Goal: Find specific page/section: Find specific page/section

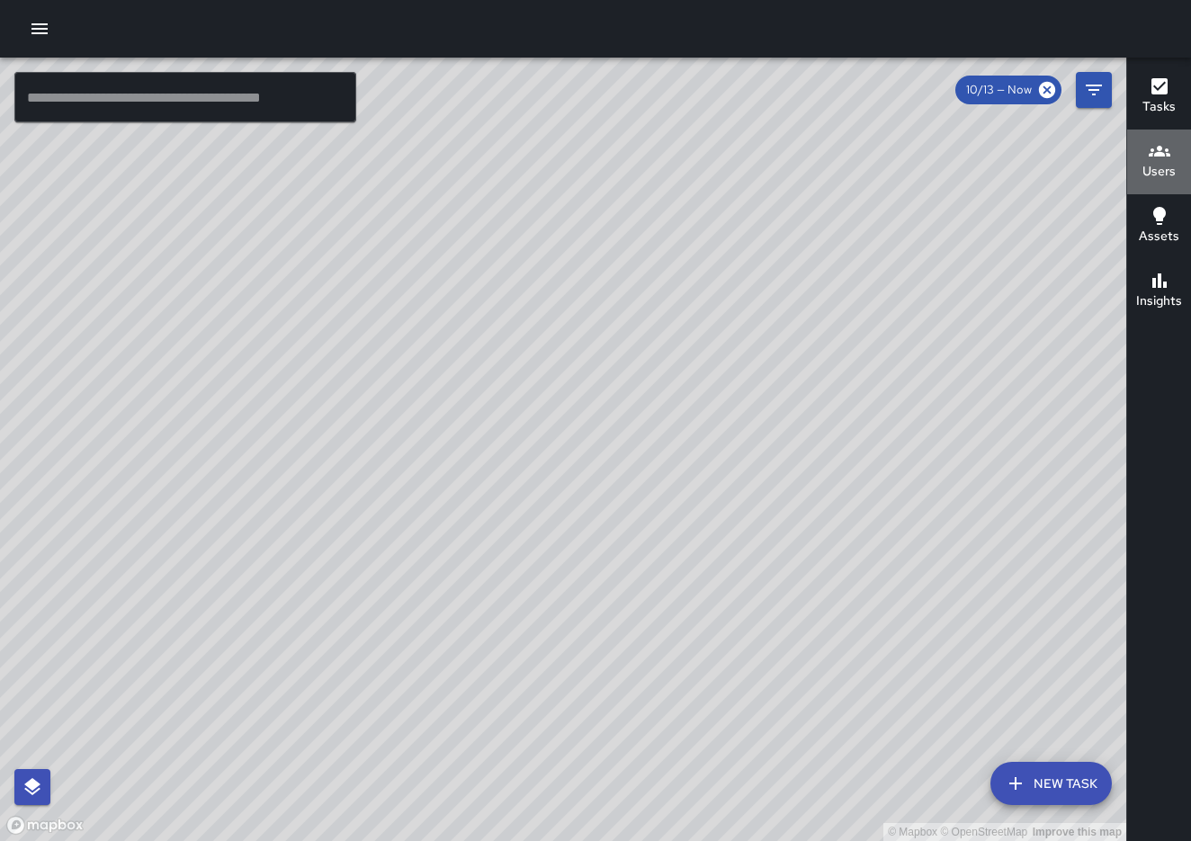
click at [1152, 165] on h6 "Users" at bounding box center [1158, 172] width 33 height 20
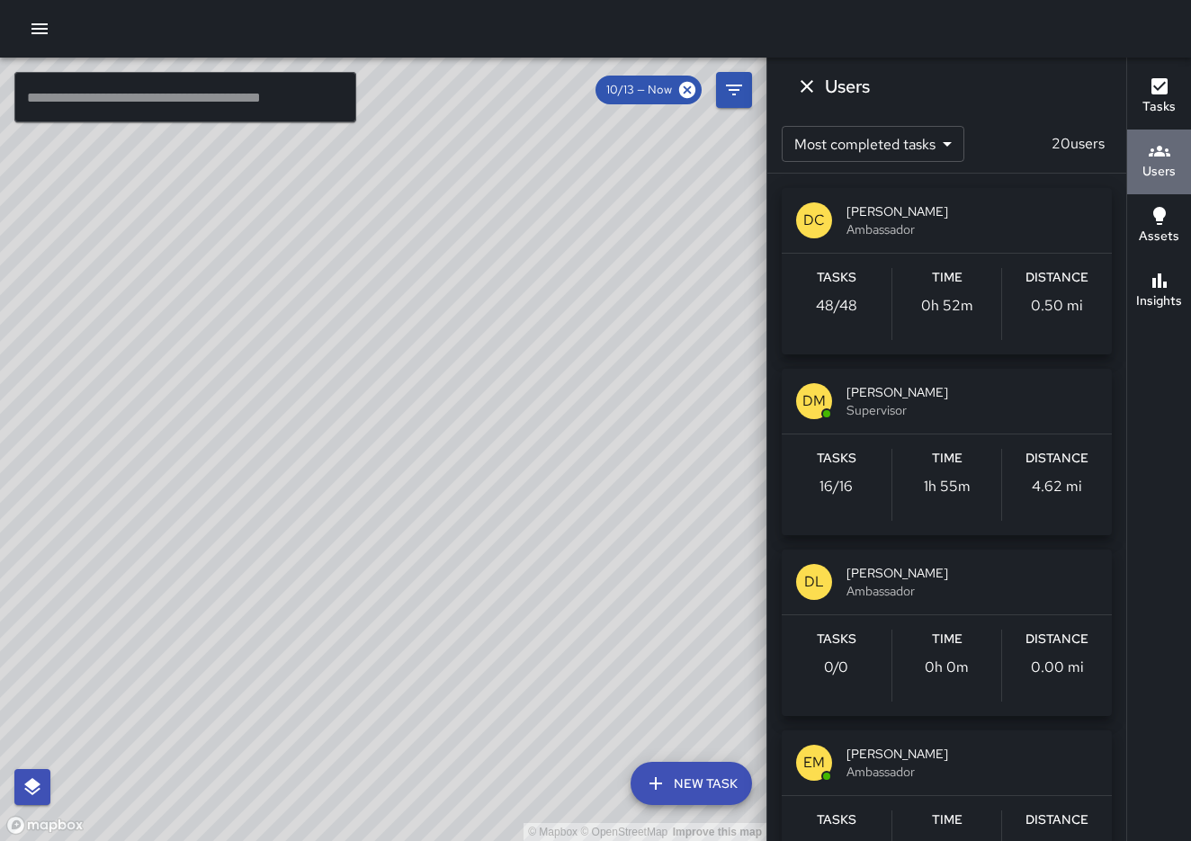
click at [1168, 154] on icon "button" at bounding box center [1159, 151] width 22 height 22
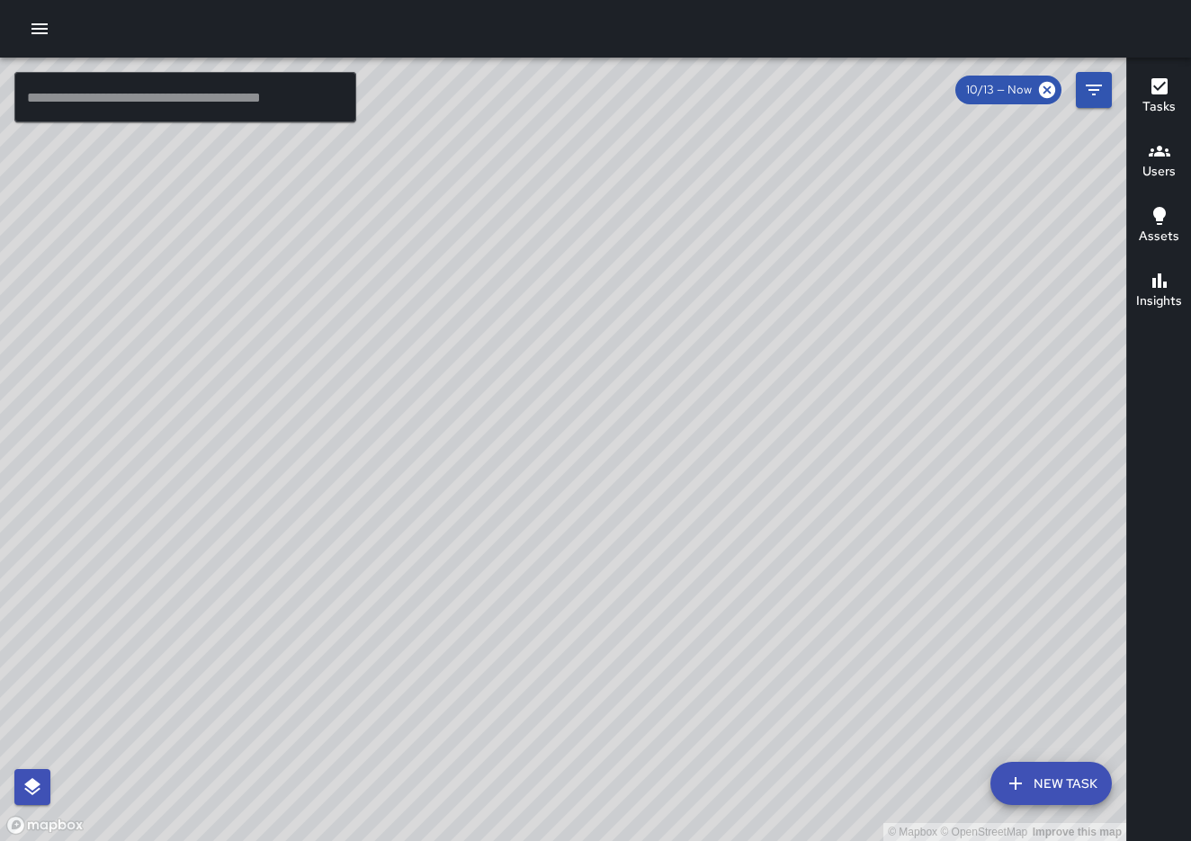
click at [1091, 98] on icon "Filters" at bounding box center [1094, 90] width 22 height 22
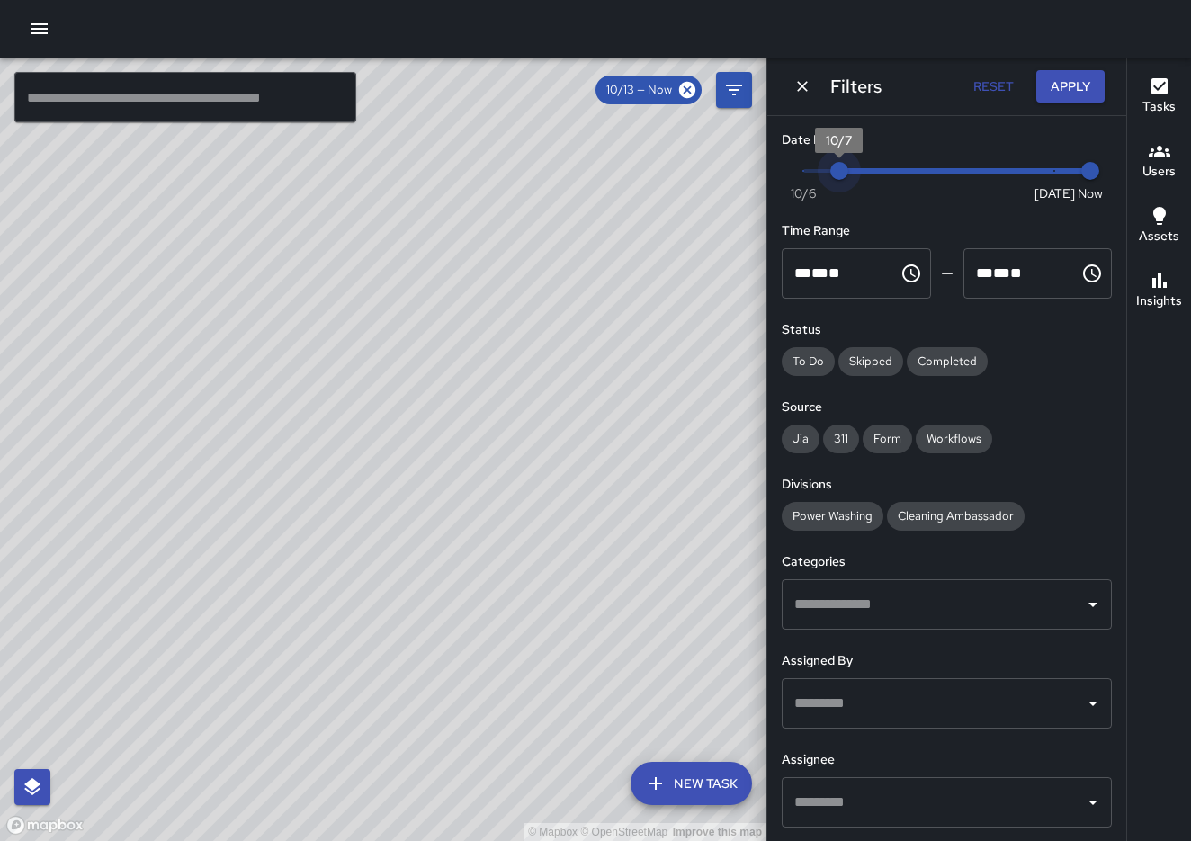
type input "*"
drag, startPoint x: 1051, startPoint y: 172, endPoint x: 813, endPoint y: 183, distance: 238.6
click at [830, 180] on span "10/7" at bounding box center [839, 171] width 18 height 18
drag, startPoint x: 444, startPoint y: 202, endPoint x: 526, endPoint y: 282, distance: 114.5
click at [526, 282] on div "© Mapbox © OpenStreetMap Improve this map" at bounding box center [383, 449] width 766 height 783
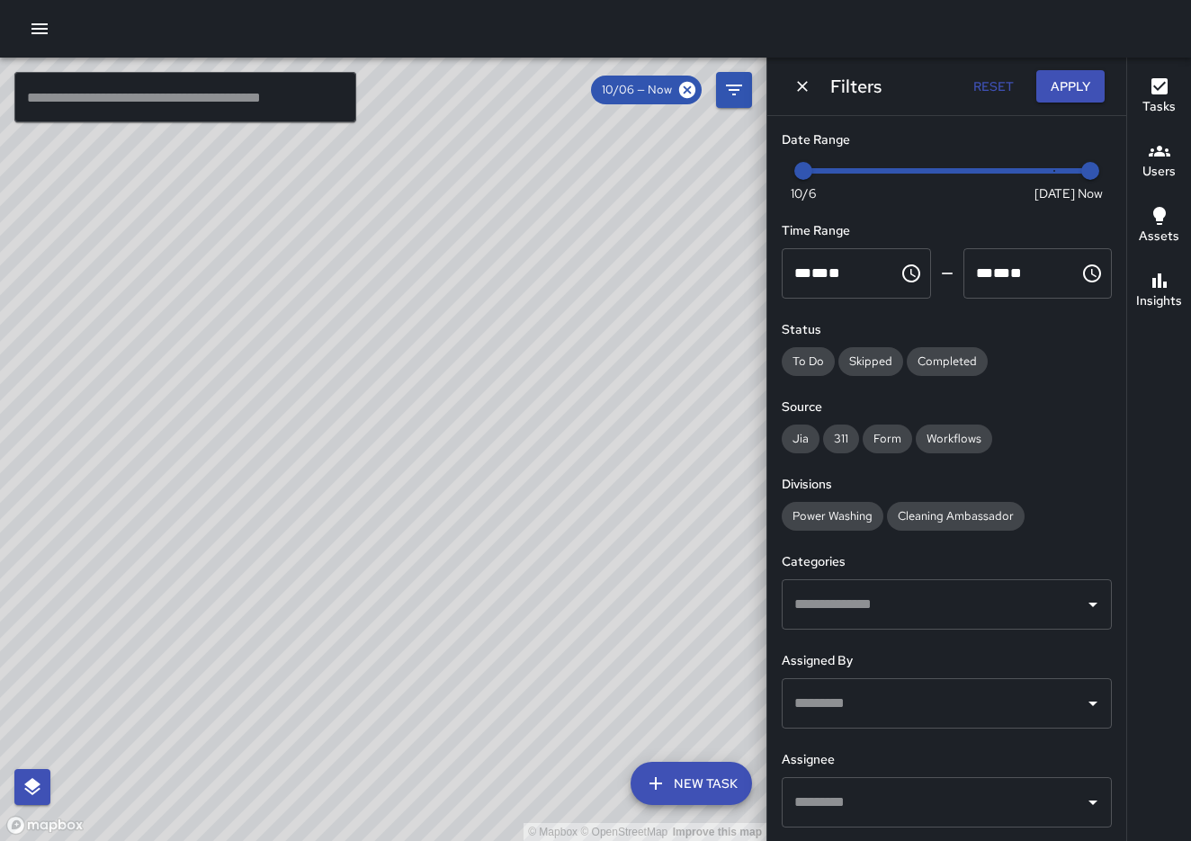
drag, startPoint x: 438, startPoint y: 465, endPoint x: 192, endPoint y: 429, distance: 248.1
click at [192, 429] on div "© Mapbox © OpenStreetMap Improve this map" at bounding box center [383, 449] width 766 height 783
drag, startPoint x: 311, startPoint y: 382, endPoint x: 445, endPoint y: 335, distance: 141.9
click at [445, 335] on div "© Mapbox © OpenStreetMap Improve this map" at bounding box center [383, 449] width 766 height 783
click at [1145, 170] on h6 "Users" at bounding box center [1158, 172] width 33 height 20
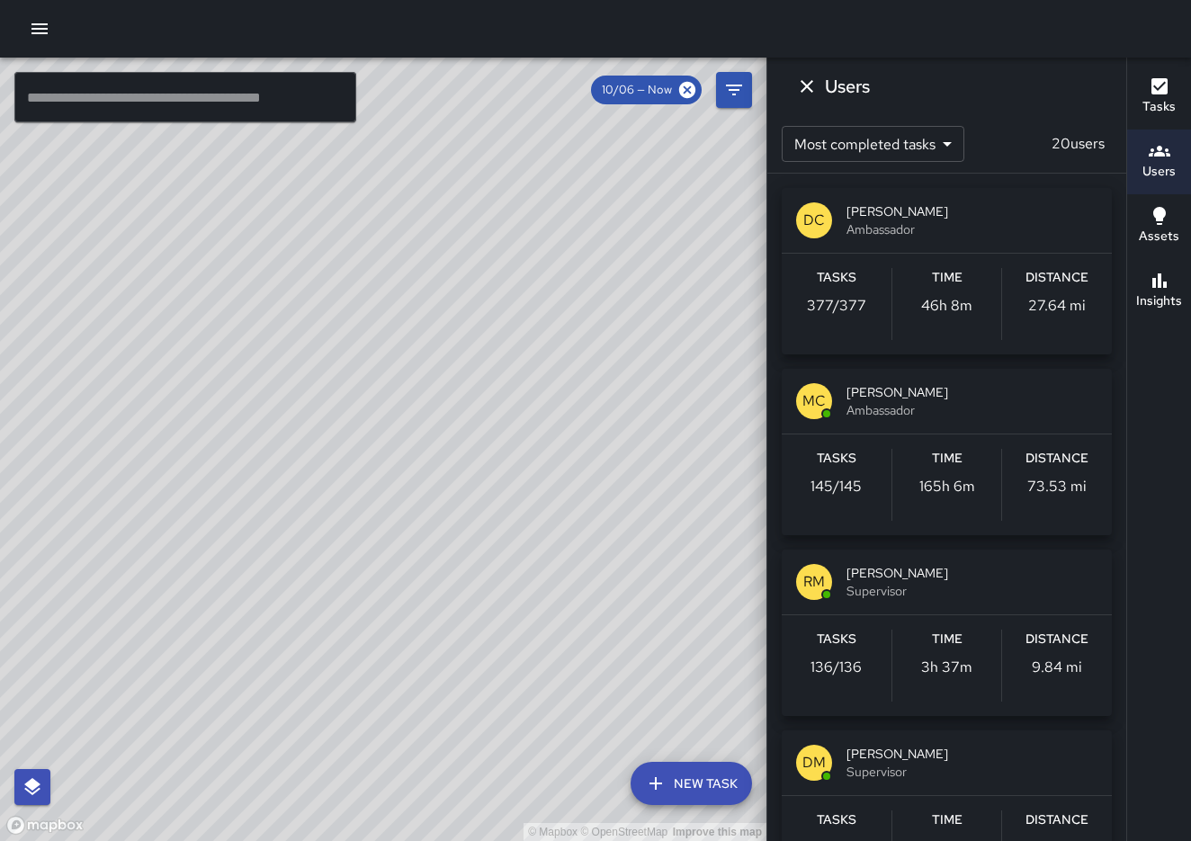
click at [1122, 337] on div "DC [PERSON_NAME] Ambassador Tasks 377 / 377 Time 46h 8m Distance 27.64 mi MC [P…" at bounding box center [946, 507] width 359 height 667
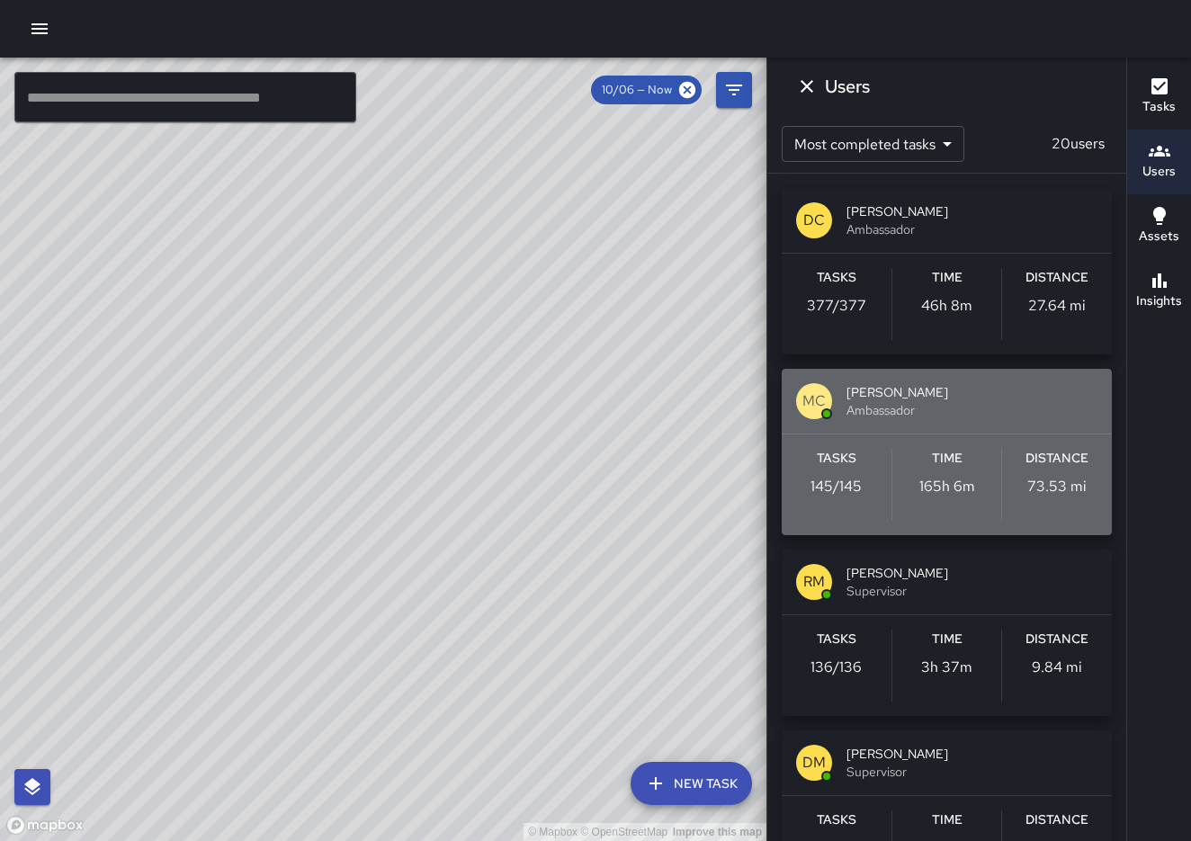
click at [945, 407] on span "Ambassador" at bounding box center [971, 410] width 251 height 18
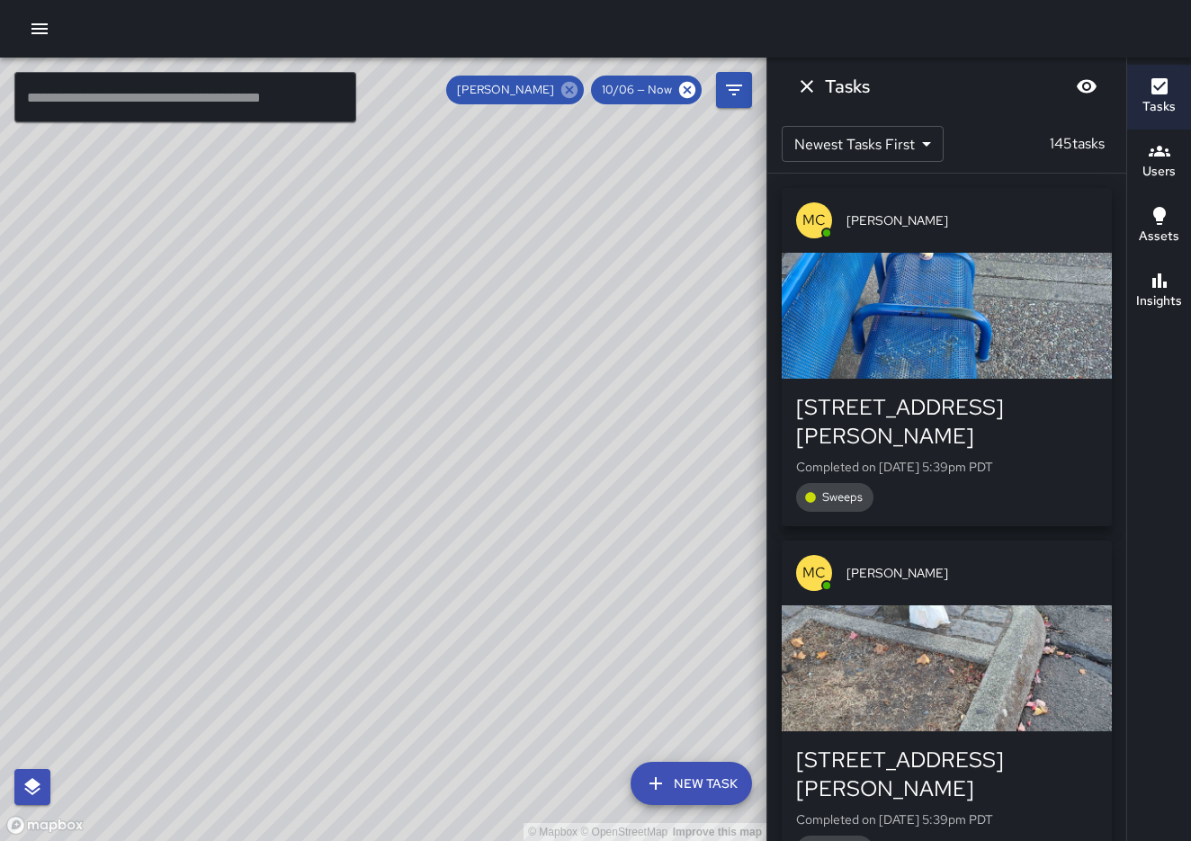
click at [574, 94] on icon at bounding box center [569, 90] width 16 height 16
